Goal: Communication & Community: Answer question/provide support

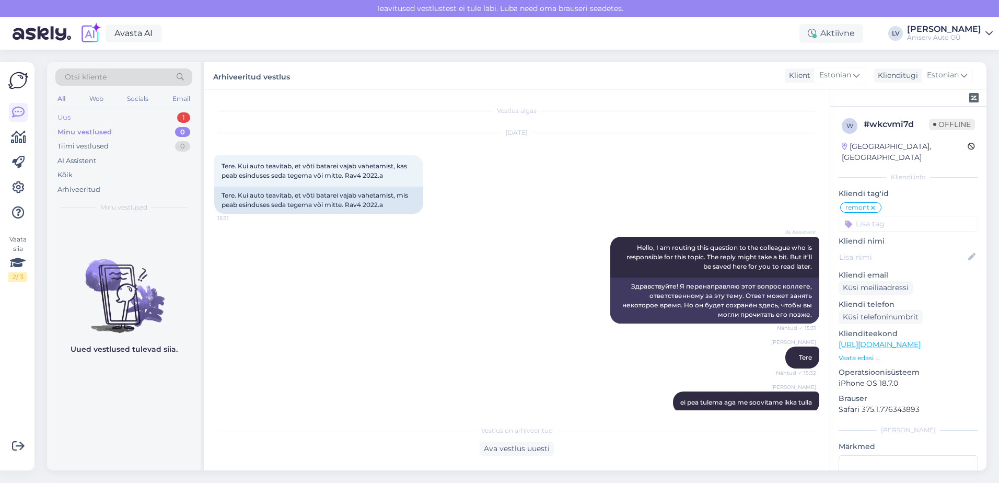
click at [170, 117] on div "Uus 1" at bounding box center [123, 117] width 137 height 15
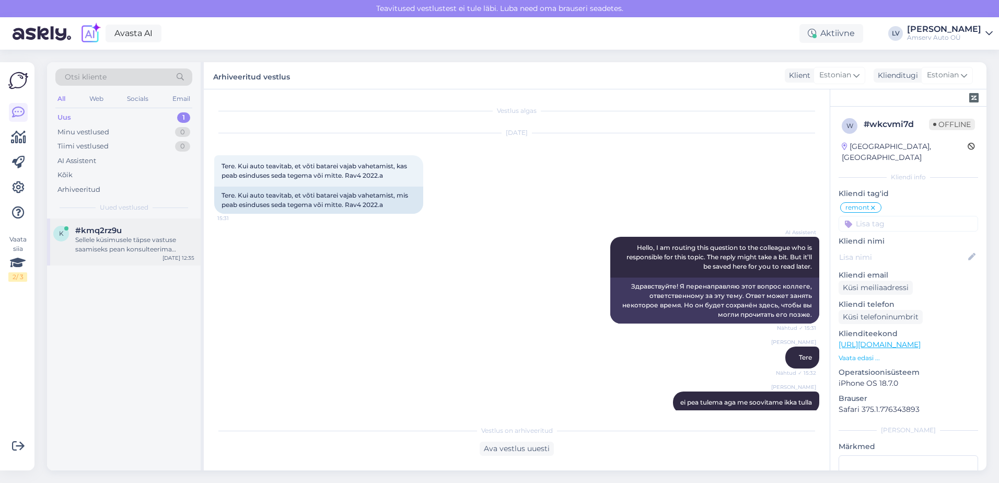
drag, startPoint x: 123, startPoint y: 248, endPoint x: 136, endPoint y: 250, distance: 13.7
click at [122, 248] on div "Sellele küsimusele täpse vastuse saamiseks pean konsulteerima kolleegiga. Palun…" at bounding box center [134, 244] width 119 height 19
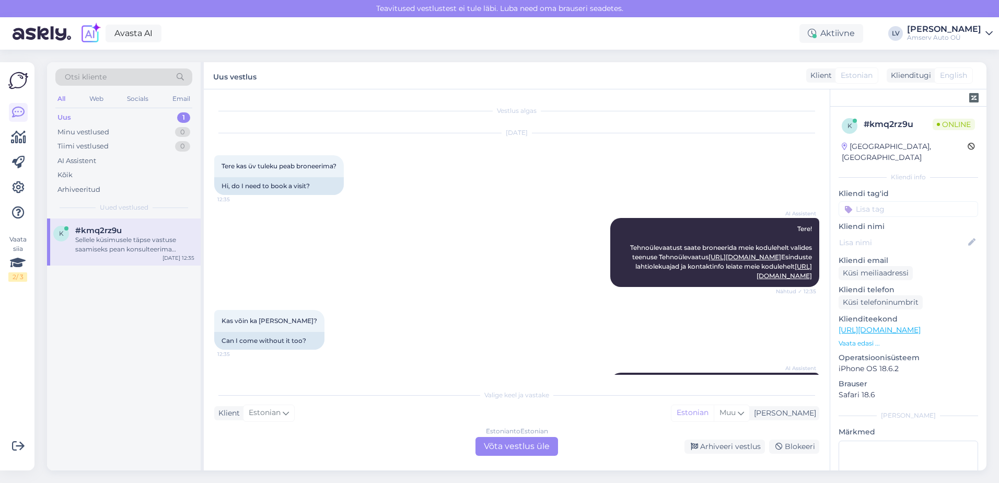
scroll to position [60, 0]
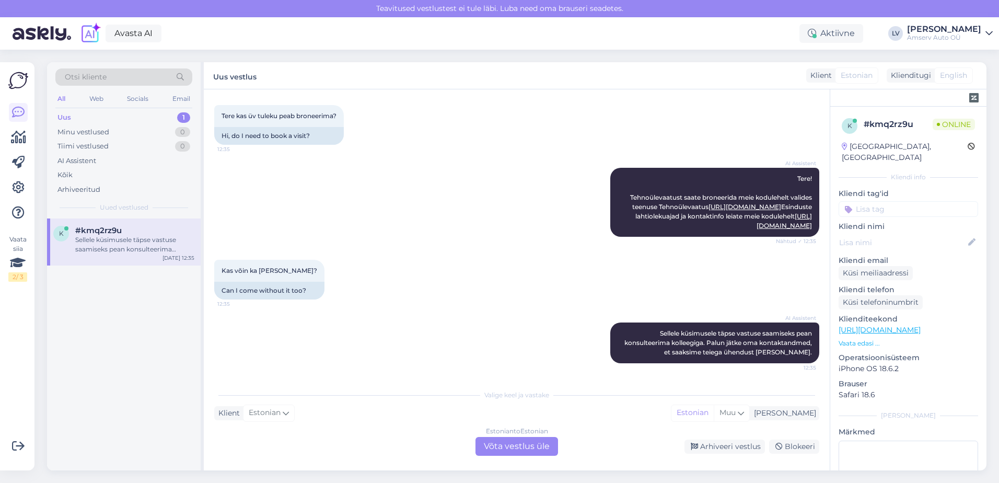
click at [535, 447] on div "Estonian to Estonian Võta vestlus üle" at bounding box center [516, 446] width 83 height 19
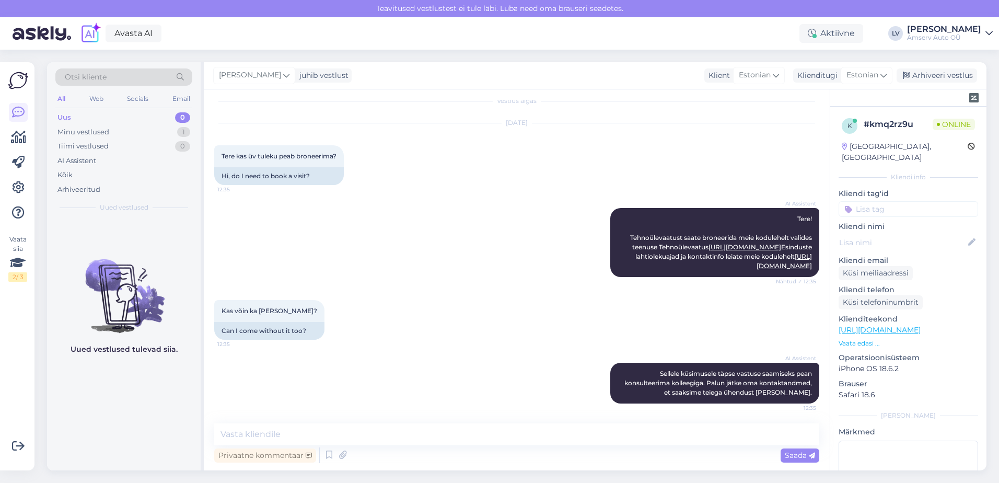
scroll to position [0, 0]
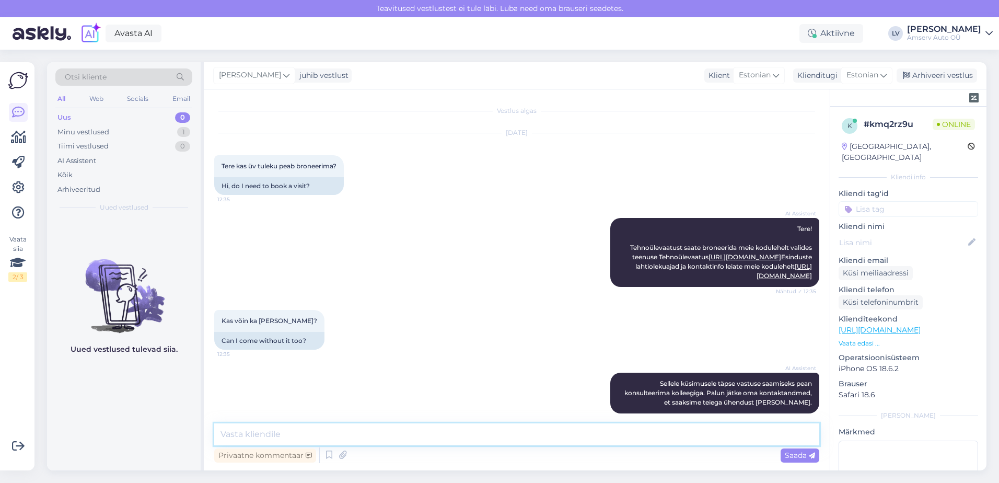
click at [431, 431] on textarea at bounding box center [516, 434] width 605 height 22
type textarea "Tere"
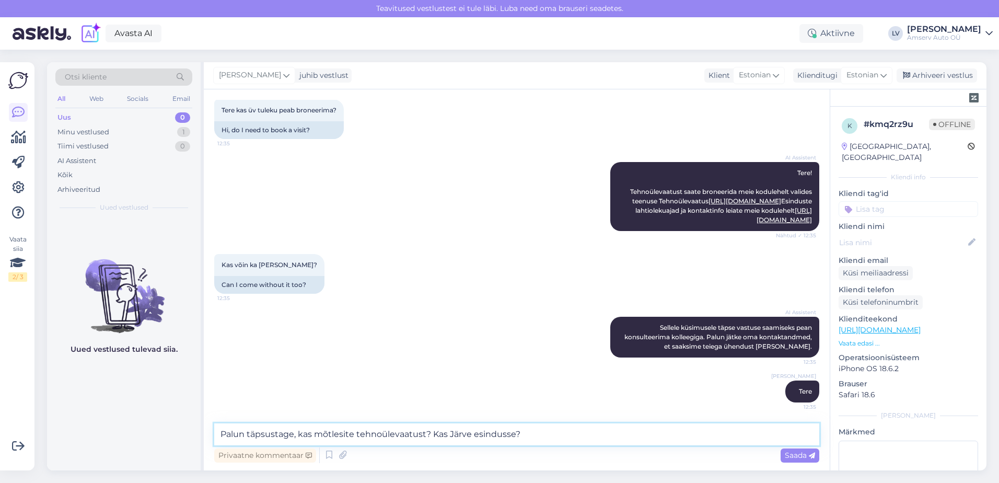
click at [436, 431] on textarea "Palun täpsustage, kas mõtlesite tehnoülevaatust? Kas Järve esindusse?" at bounding box center [516, 434] width 605 height 22
type textarea "Palun täpsustage, kas mõtlesite tehnoülevaatust? ja kas Järve esindusse?"
click at [800, 458] on span "Saada" at bounding box center [800, 454] width 30 height 9
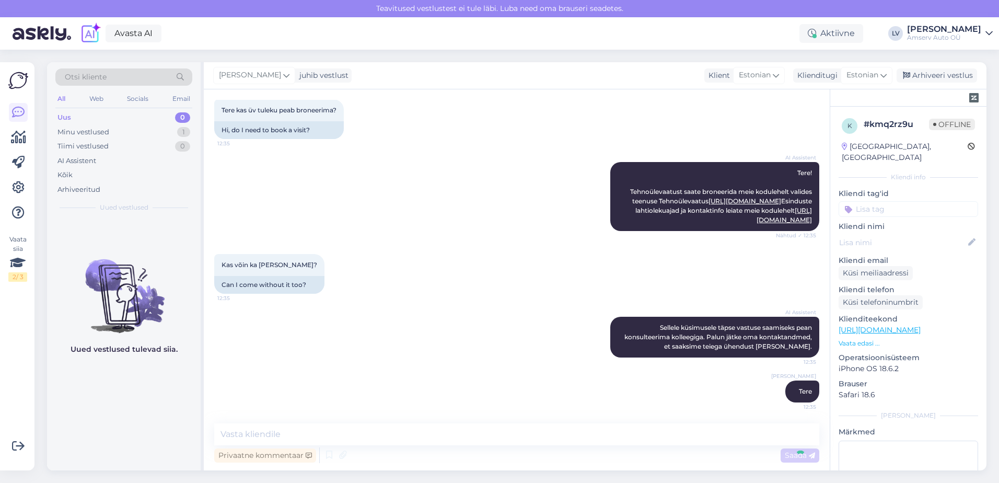
scroll to position [120, 0]
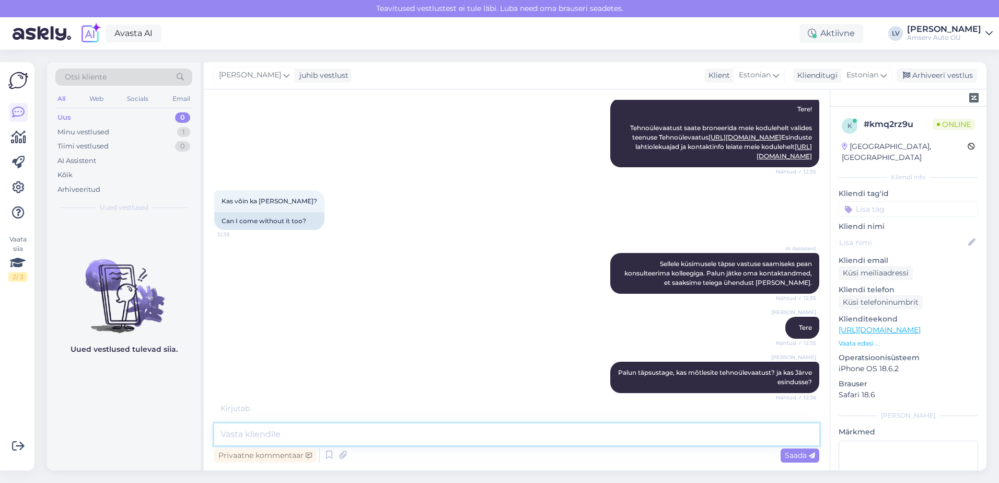
click at [445, 436] on textarea at bounding box center [516, 434] width 605 height 22
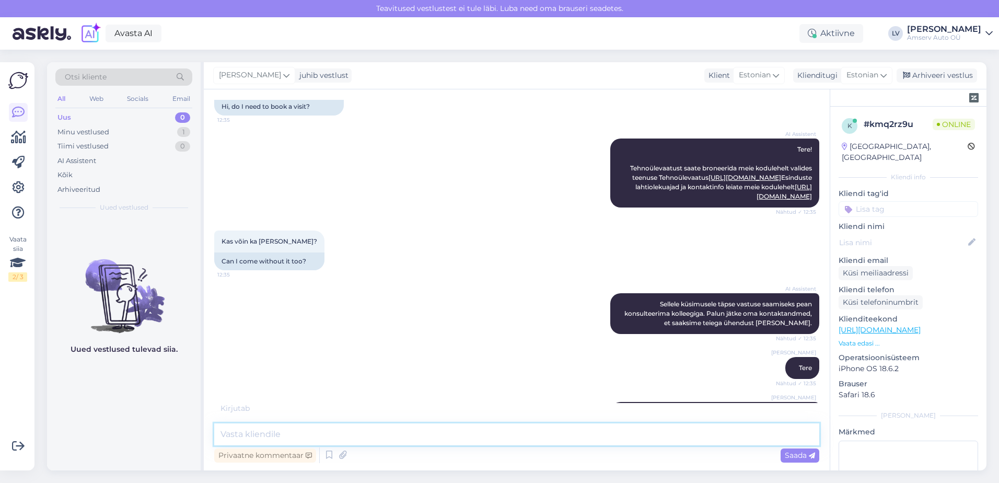
scroll to position [131, 0]
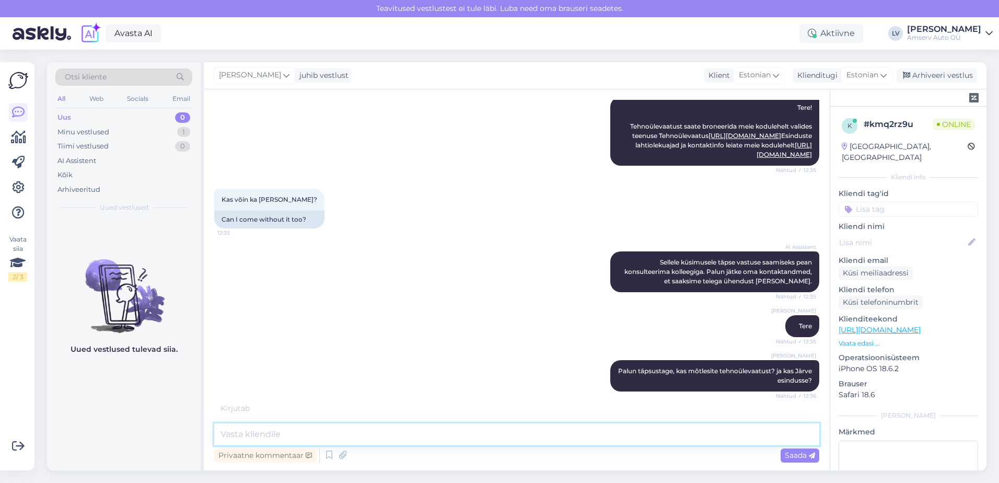
click at [354, 428] on textarea at bounding box center [516, 434] width 605 height 22
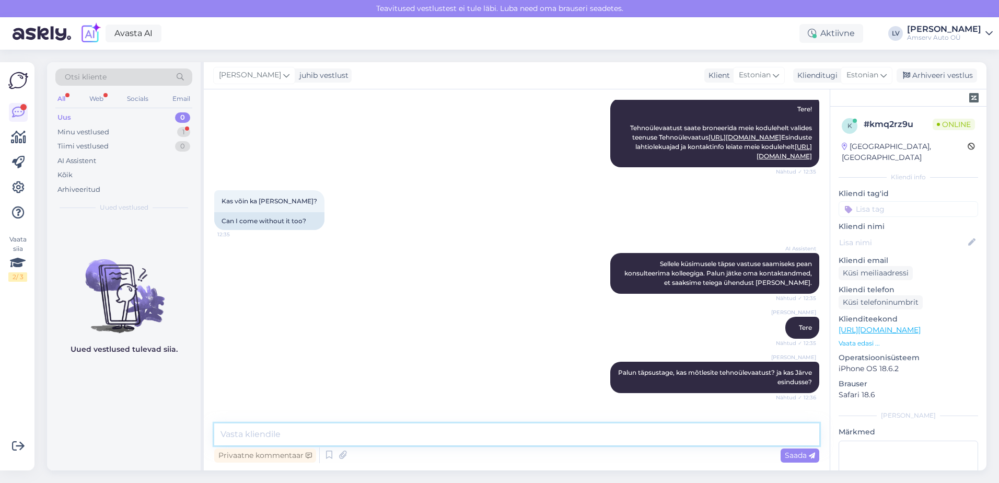
scroll to position [165, 0]
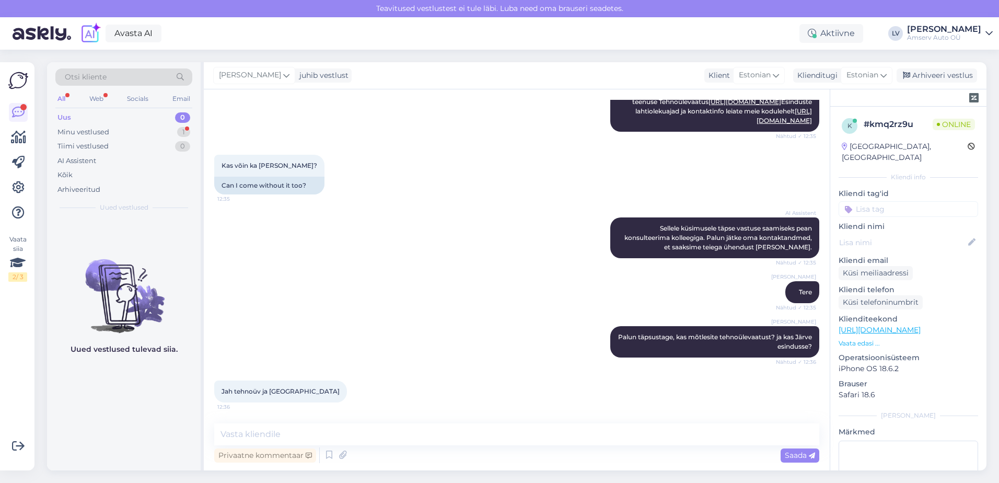
click at [307, 421] on div "Vestlus algas [DATE] Tere kas üv tuleku peab broneerima? 12:35 Hi, do I need to…" at bounding box center [517, 279] width 626 height 381
drag, startPoint x: 307, startPoint y: 431, endPoint x: 451, endPoint y: 453, distance: 145.3
click at [308, 431] on textarea at bounding box center [516, 434] width 605 height 22
type textarea "V"
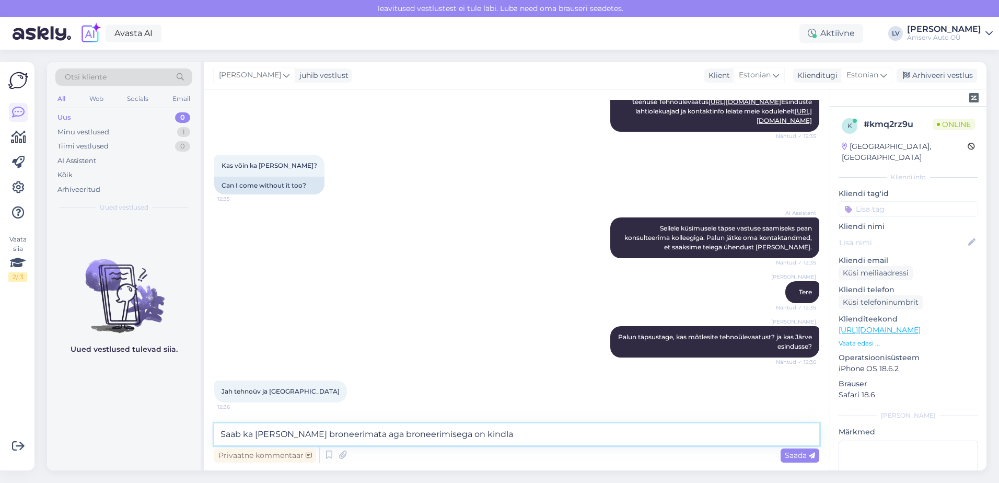
type textarea "Saab ka [PERSON_NAME] broneerimata aga broneerimisega on kindlam"
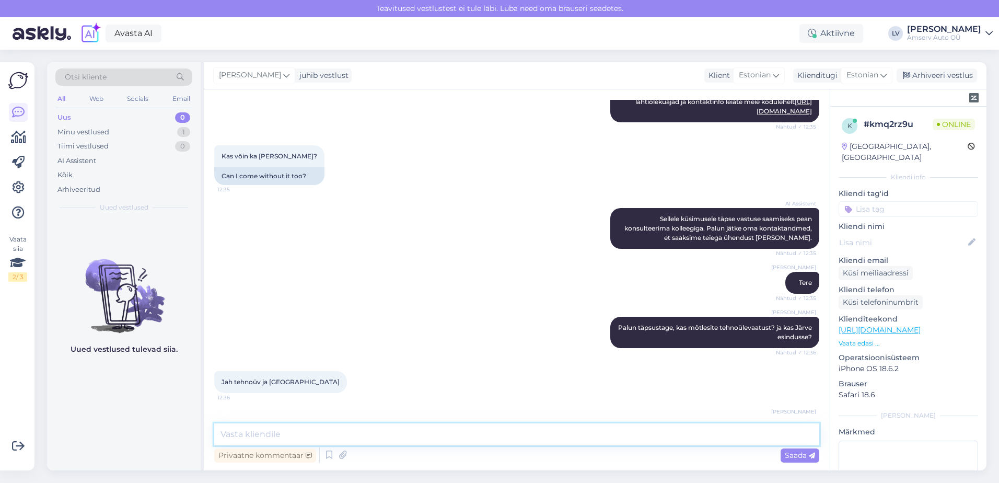
scroll to position [209, 0]
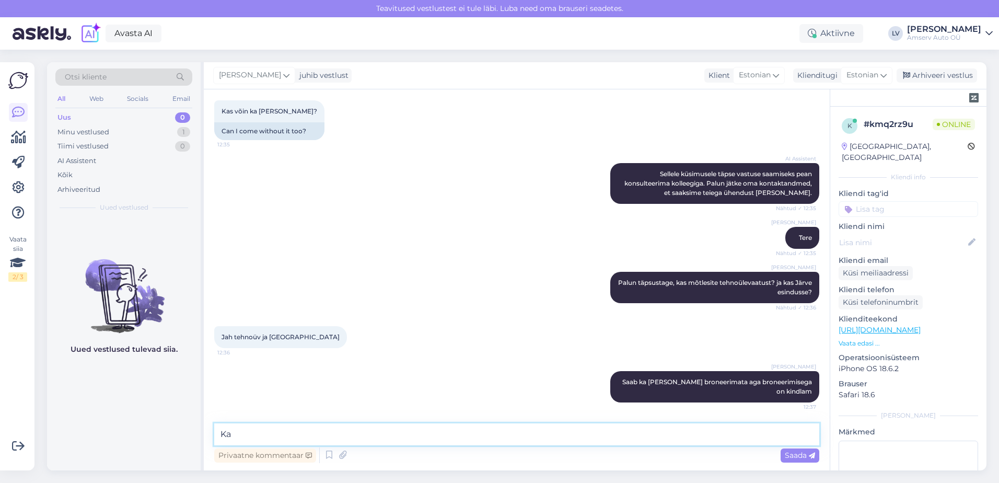
type textarea "K"
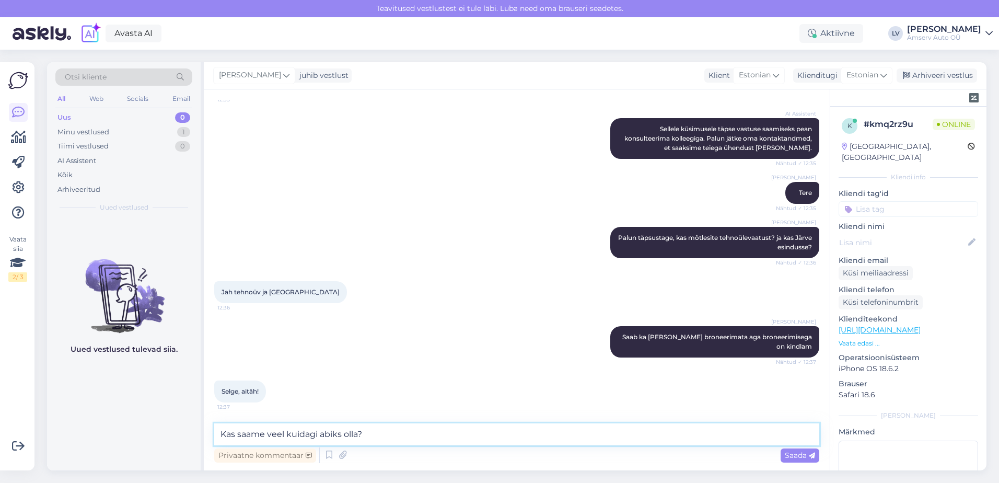
type textarea "Kas saame veel kuidagi abiks olla?"
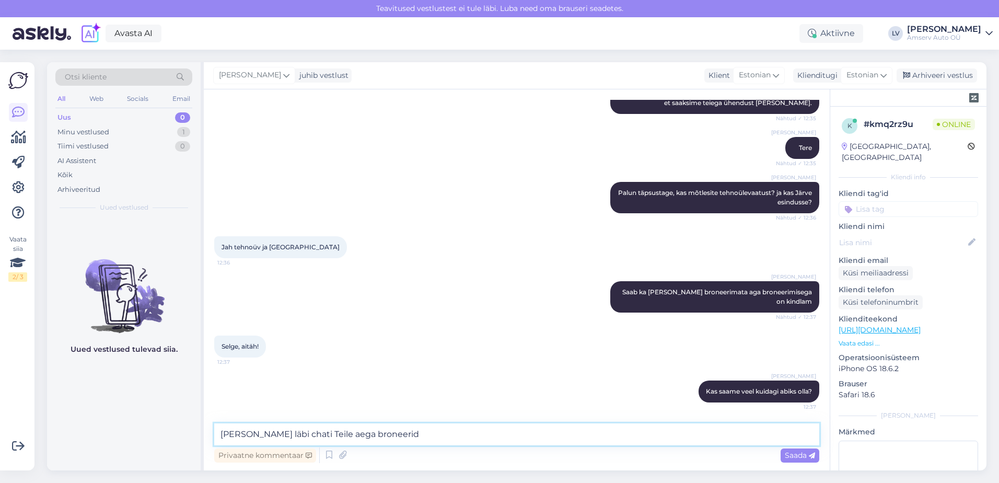
type textarea "[PERSON_NAME] läbi chati Teile aega broneerida"
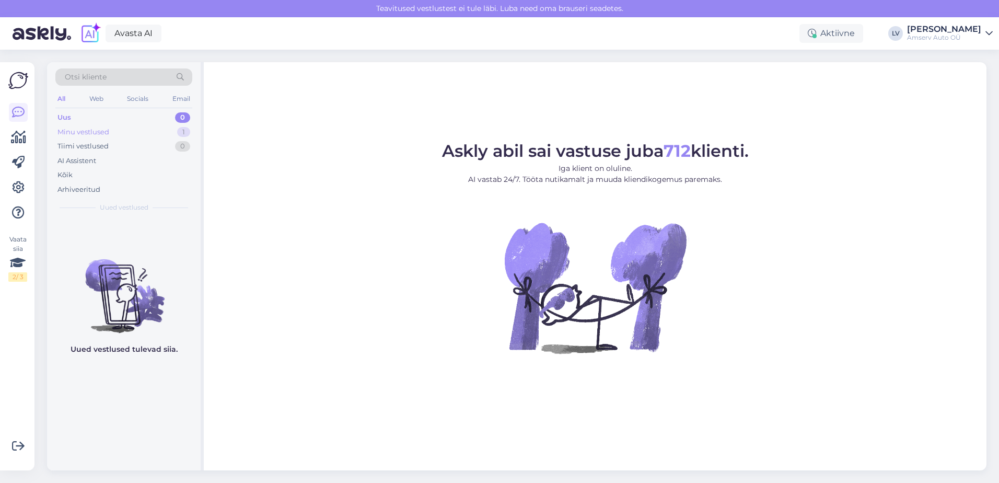
drag, startPoint x: 70, startPoint y: 115, endPoint x: 80, endPoint y: 126, distance: 15.1
click at [70, 114] on div "Uus" at bounding box center [64, 117] width 14 height 10
click at [91, 134] on div "Minu vestlused" at bounding box center [83, 132] width 52 height 10
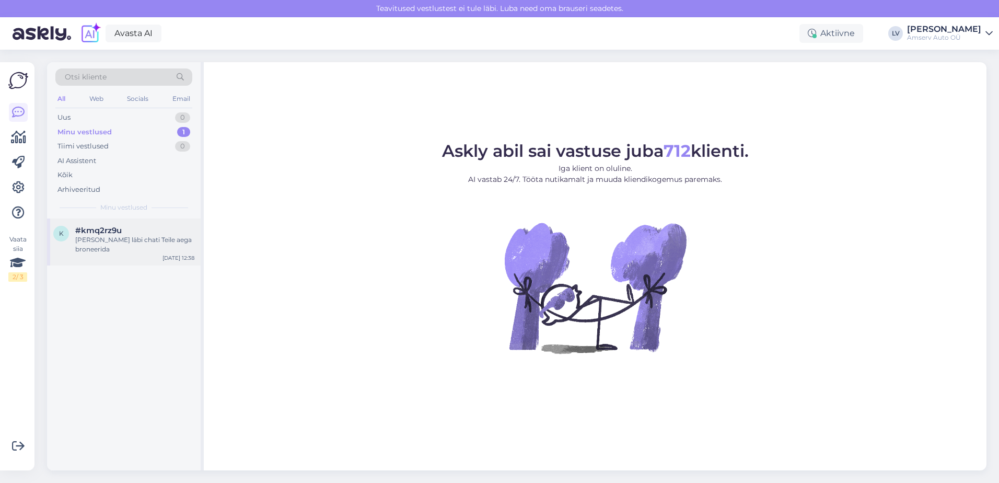
click at [152, 240] on div "[PERSON_NAME] läbi chati Teile aega broneerida" at bounding box center [134, 244] width 119 height 19
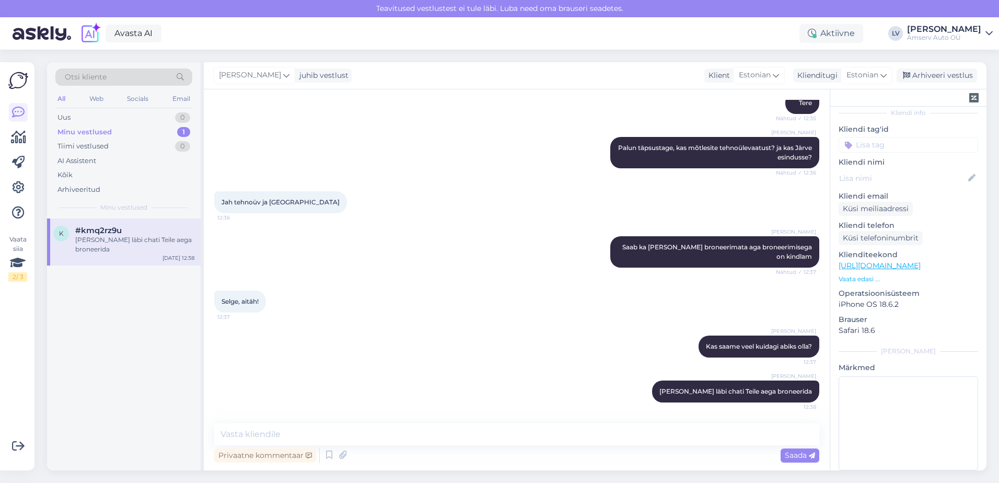
scroll to position [69, 0]
click at [324, 457] on icon at bounding box center [329, 455] width 13 height 16
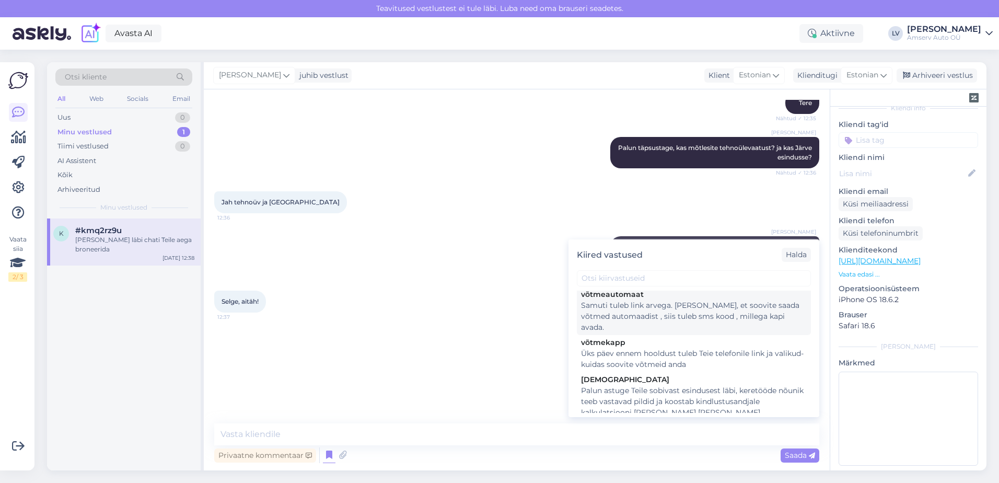
scroll to position [104, 0]
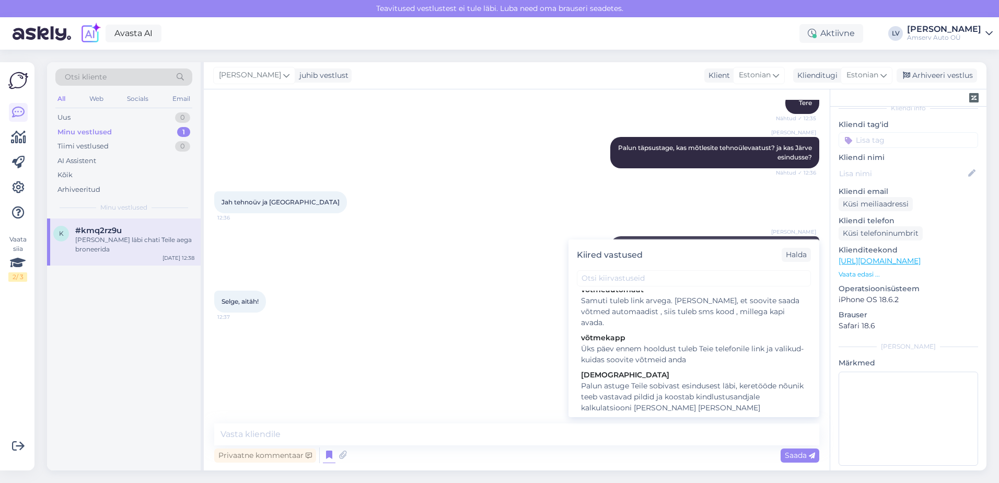
click at [469, 342] on div "Liili Vahesalu Kas saame veel kuidagi abiks olla? 12:37" at bounding box center [516, 346] width 605 height 45
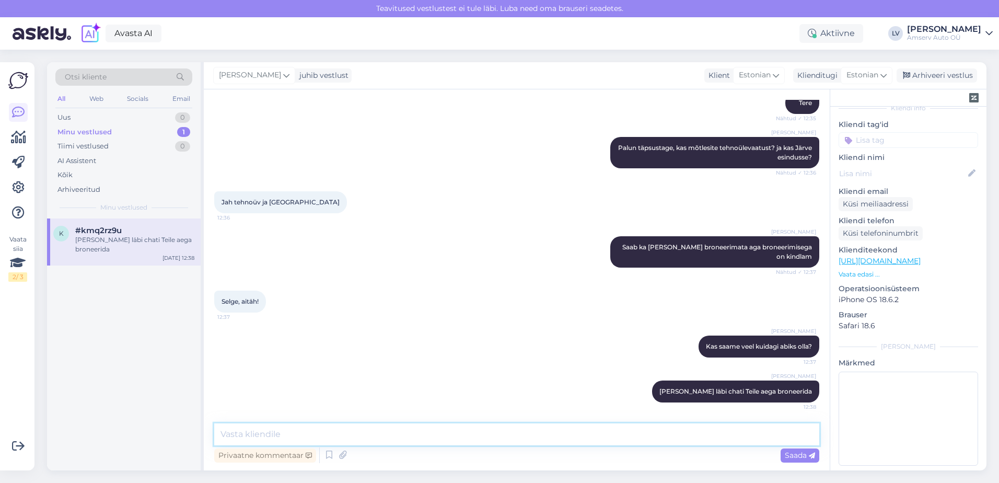
click at [417, 426] on textarea at bounding box center [516, 434] width 605 height 22
click at [328, 456] on icon at bounding box center [329, 455] width 13 height 16
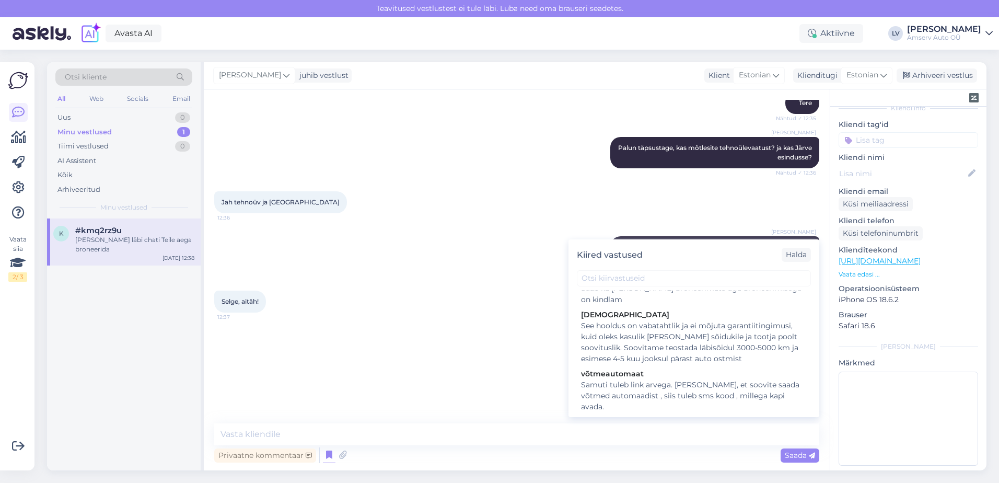
scroll to position [0, 0]
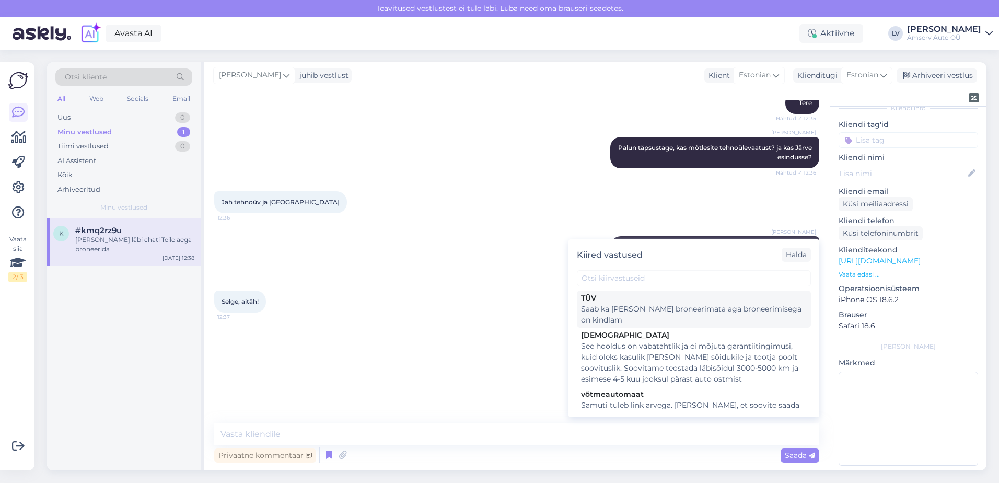
click at [609, 307] on div "Saab ka [PERSON_NAME] broneerimata aga broneerimisega on kindlam" at bounding box center [694, 315] width 226 height 22
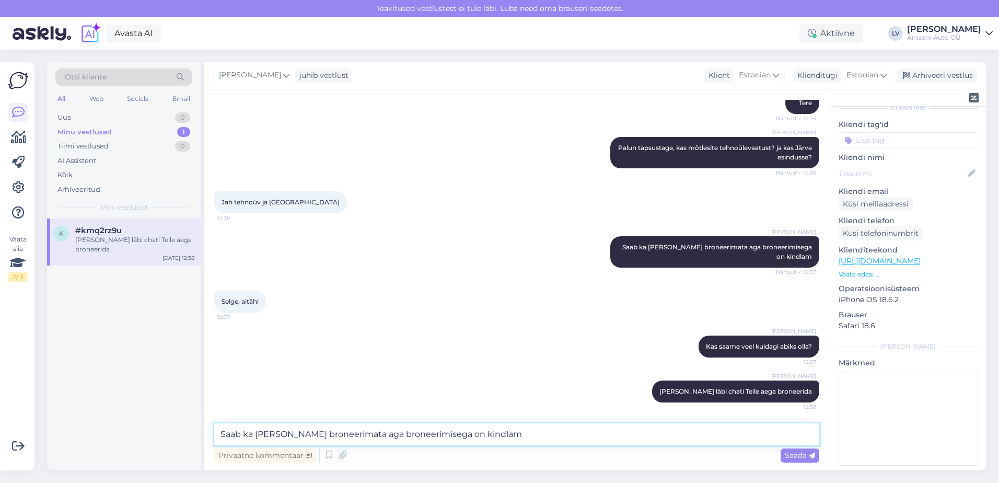
click at [449, 431] on textarea "Saab ka [PERSON_NAME] broneerimata aga broneerimisega on kindlam" at bounding box center [516, 434] width 605 height 22
drag, startPoint x: 497, startPoint y: 433, endPoint x: 491, endPoint y: 428, distance: 8.3
click at [495, 433] on textarea "Saab ka [PERSON_NAME] broneerimata aga broneerimisega on kindlam" at bounding box center [516, 434] width 605 height 22
type textarea "Saab ka [PERSON_NAME] broneerimata aga broneerimisega on kindl"
drag, startPoint x: 509, startPoint y: 429, endPoint x: -234, endPoint y: 423, distance: 742.9
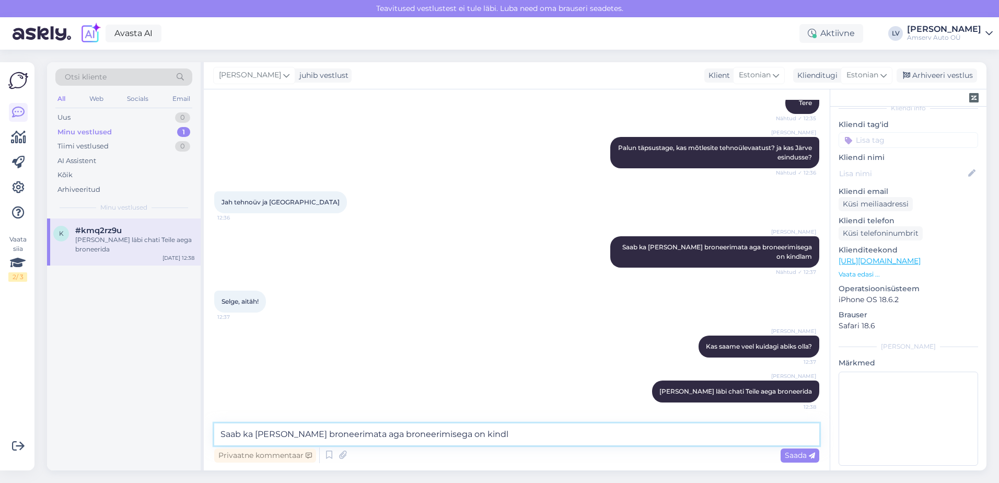
click at [0, 423] on html "Teavitused vestlustest ei tule läbi. Luba need oma brauseri seadetes. Avasta AI…" at bounding box center [499, 241] width 999 height 483
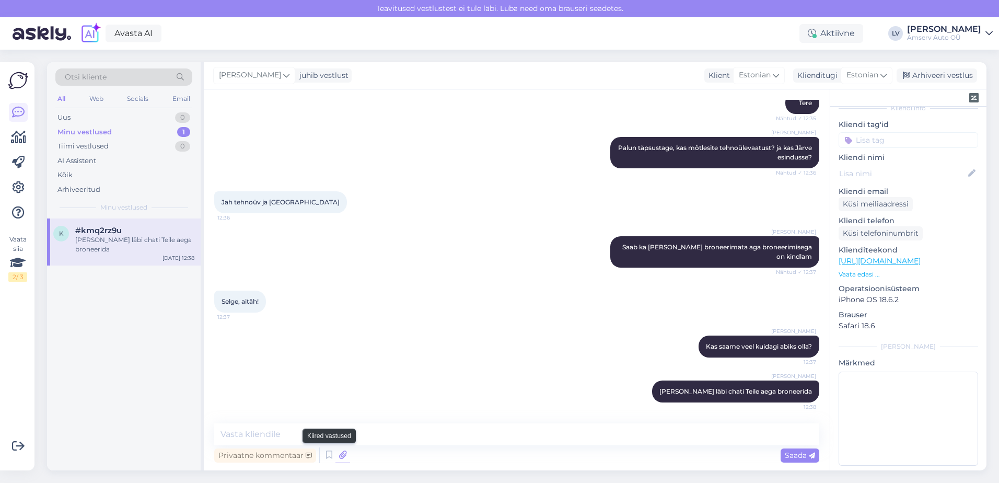
click at [325, 453] on icon at bounding box center [329, 455] width 13 height 16
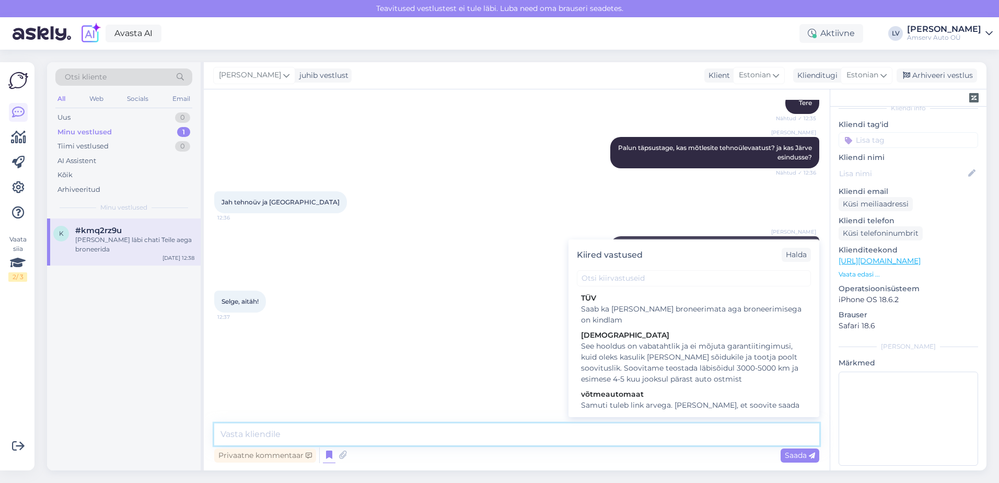
click at [466, 435] on textarea at bounding box center [516, 434] width 605 height 22
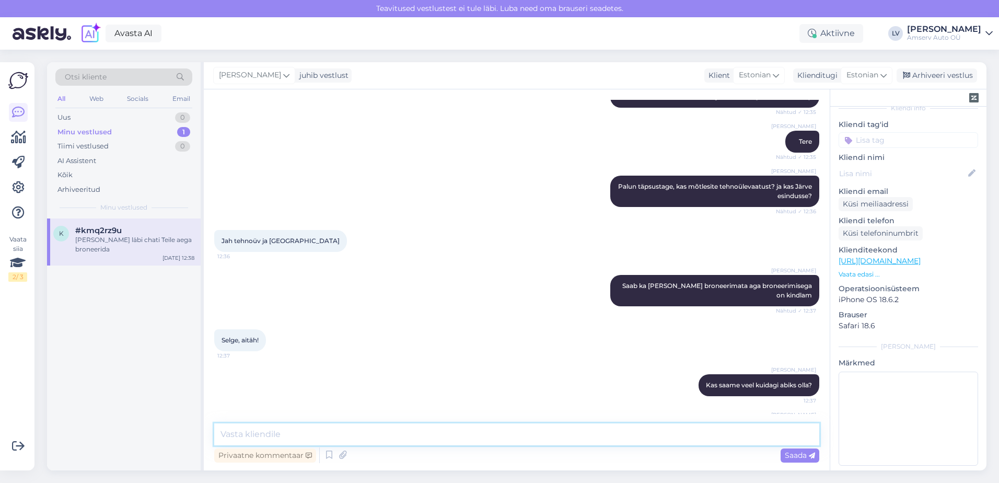
scroll to position [344, 0]
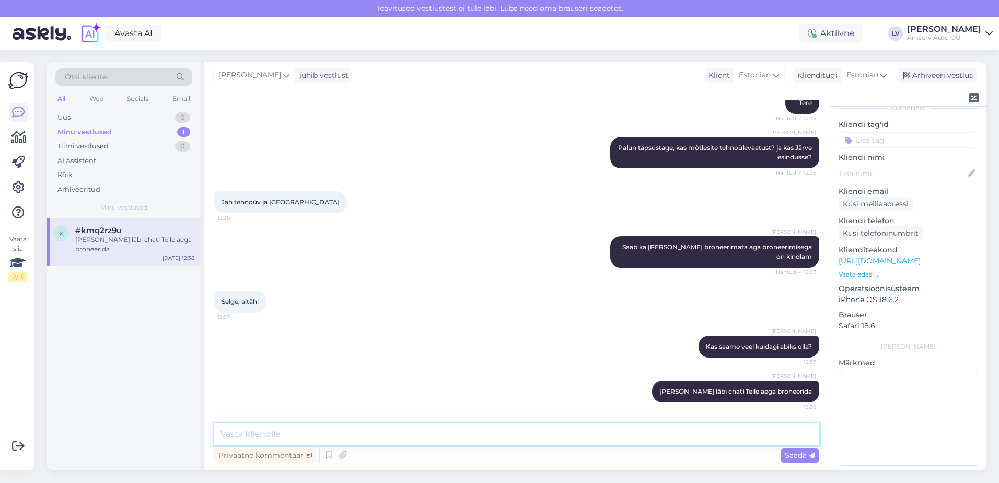
click at [718, 438] on textarea at bounding box center [516, 434] width 605 height 22
click at [329, 458] on icon at bounding box center [329, 455] width 13 height 16
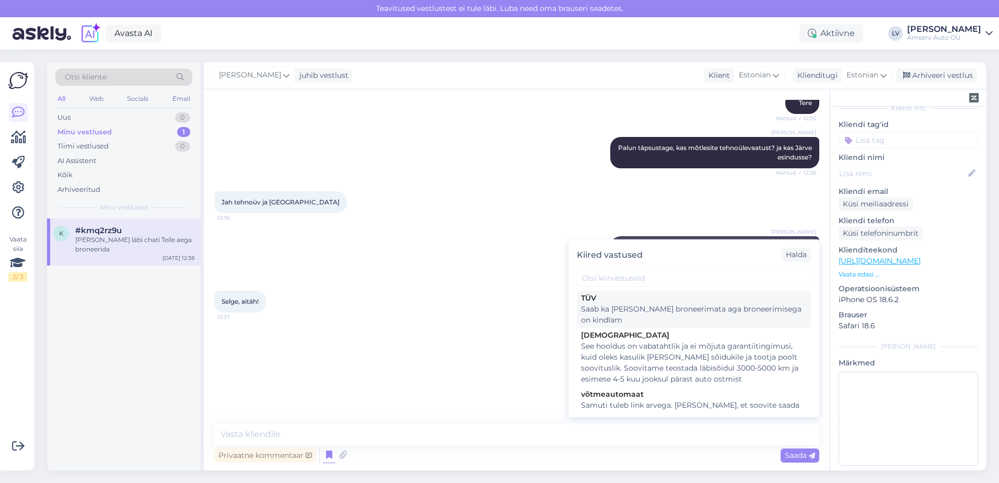
click at [616, 316] on div "TÜV Saab ka ilma broneerimata aga broneerimisega on kindlam" at bounding box center [694, 308] width 234 height 37
type textarea "Saab ka [PERSON_NAME] broneerimata aga broneerimisega on kindlam"
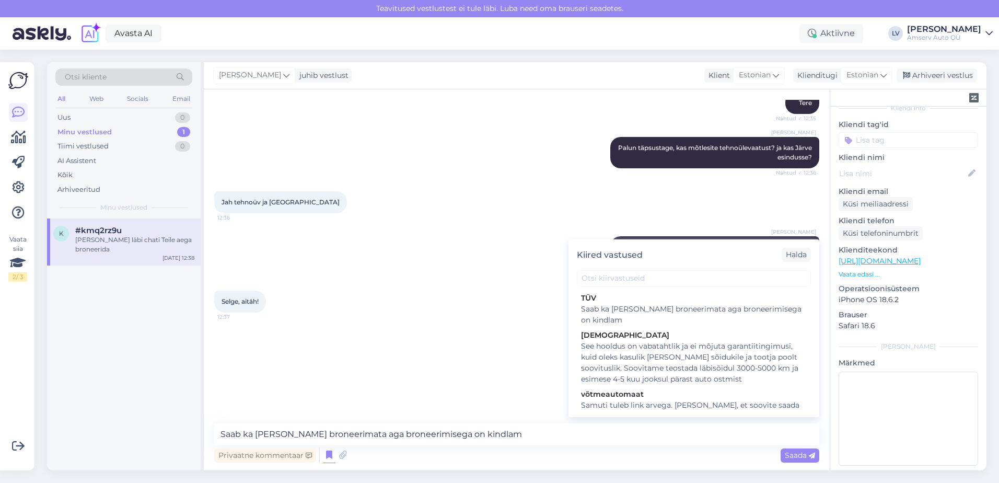
click at [613, 320] on div "Selge, aitäh! 12:37" at bounding box center [516, 301] width 605 height 45
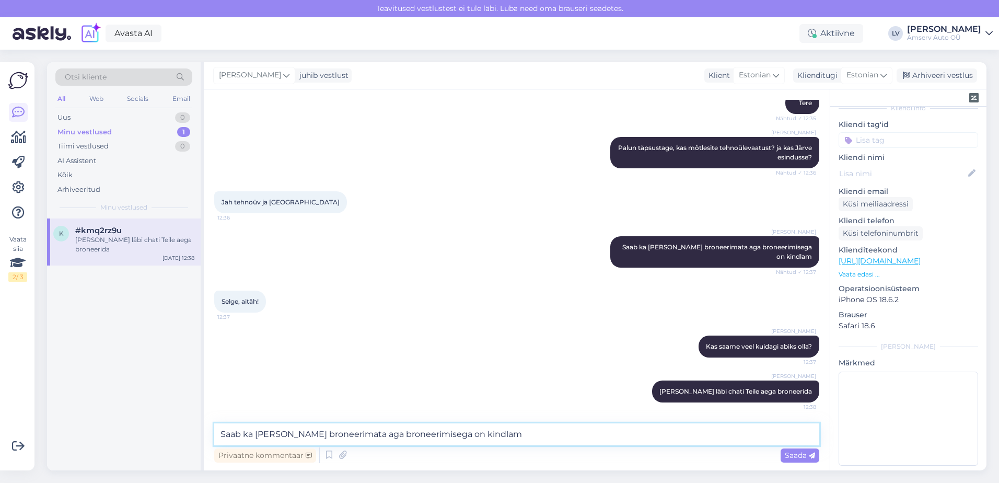
drag, startPoint x: 501, startPoint y: 433, endPoint x: 334, endPoint y: 480, distance: 174.3
click at [148, 434] on div "Otsi kliente All Web Socials Email Uus 0 Minu vestlused 1 Tiimi vestlused 0 AI …" at bounding box center [516, 266] width 939 height 408
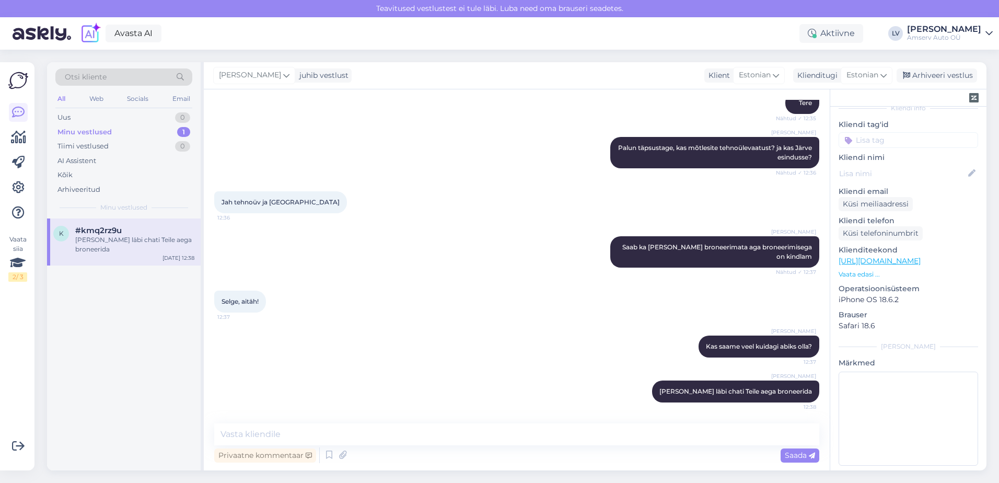
click at [913, 132] on input at bounding box center [907, 140] width 139 height 16
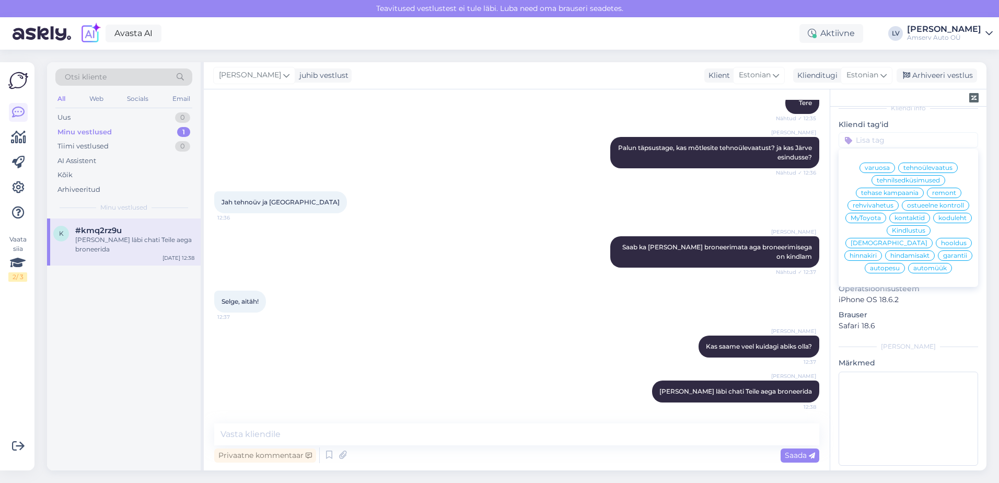
click at [921, 165] on span "tehnoülevaatus" at bounding box center [927, 168] width 49 height 6
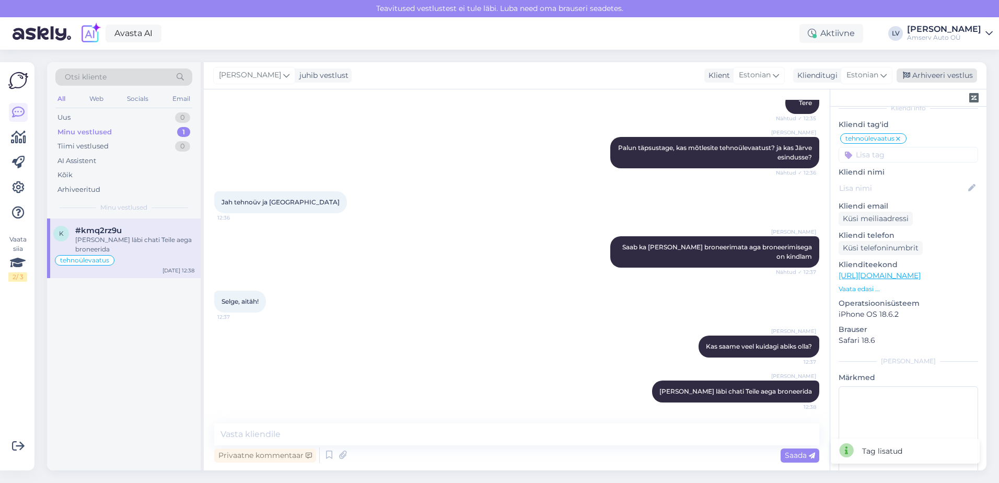
click at [949, 77] on div "Arhiveeri vestlus" at bounding box center [936, 75] width 80 height 14
